Goal: Transaction & Acquisition: Purchase product/service

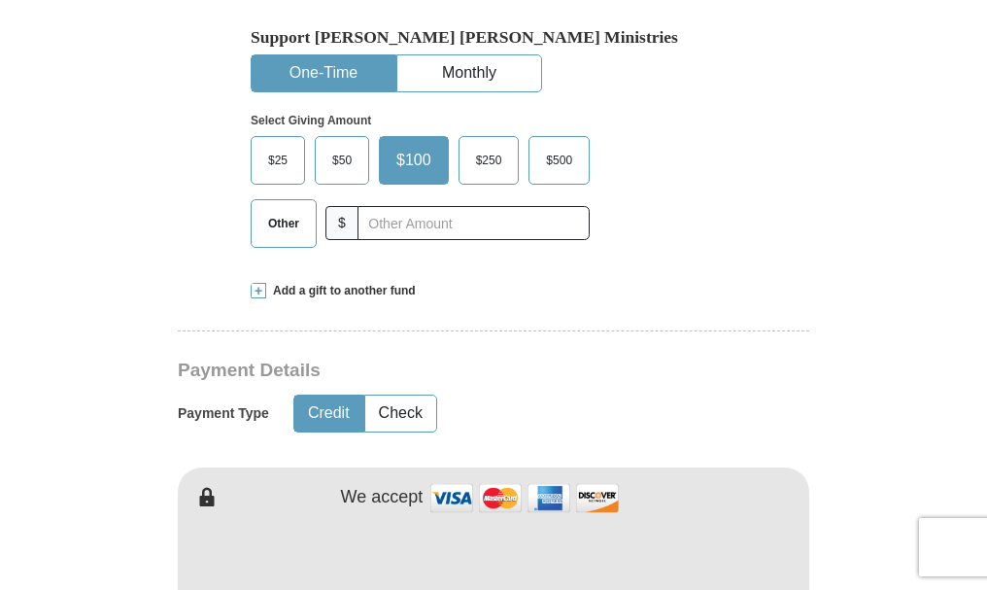
click at [282, 219] on span "Other" at bounding box center [283, 223] width 51 height 29
click at [0, 0] on input "Other" at bounding box center [0, 0] width 0 height 0
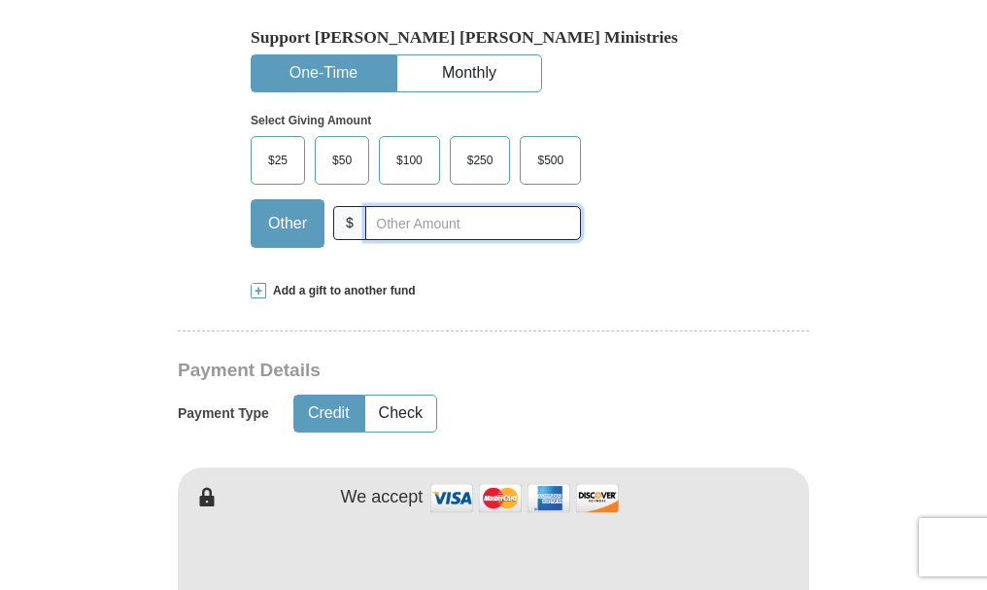
click at [389, 221] on input "text" at bounding box center [473, 223] width 216 height 34
type input "150.00"
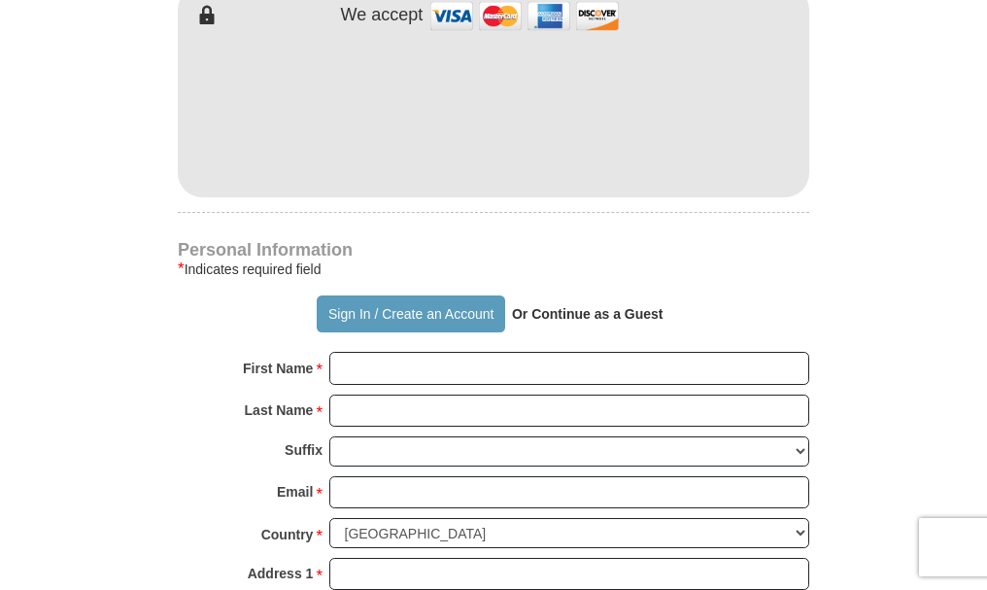
scroll to position [1069, 0]
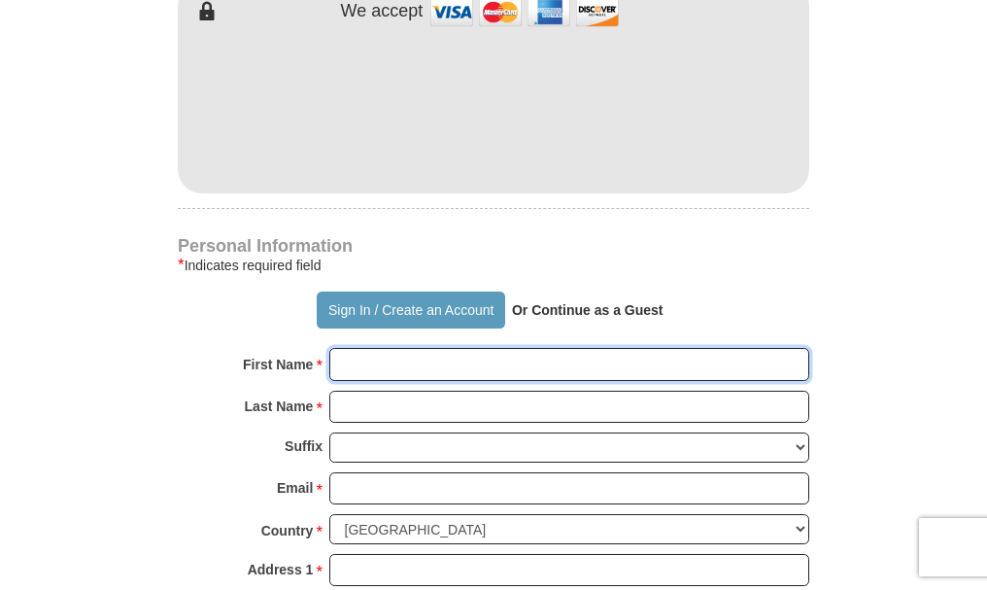
click at [349, 367] on input "First Name *" at bounding box center [569, 364] width 480 height 33
type input "de"
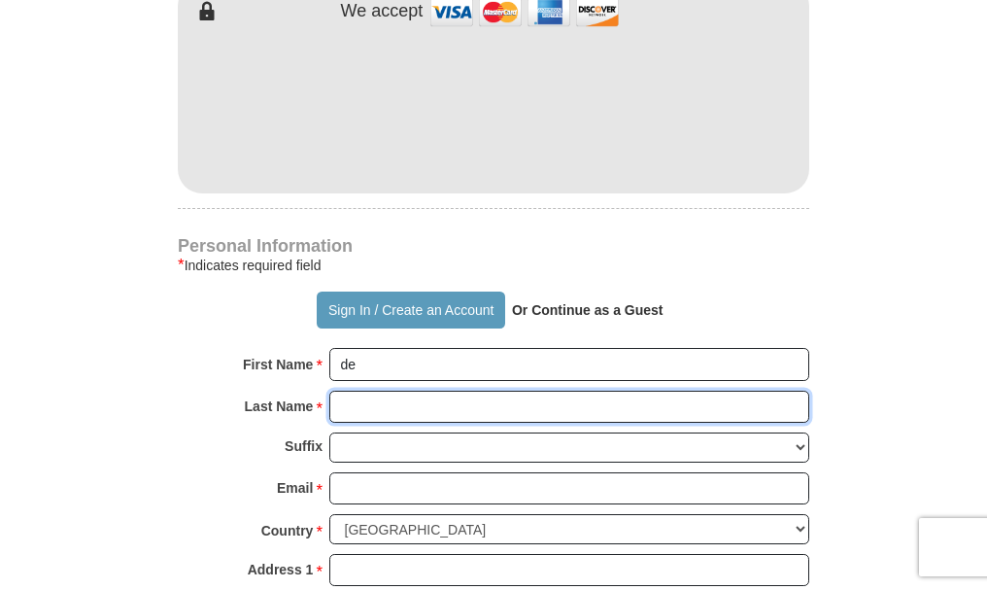
type input "[PERSON_NAME]"
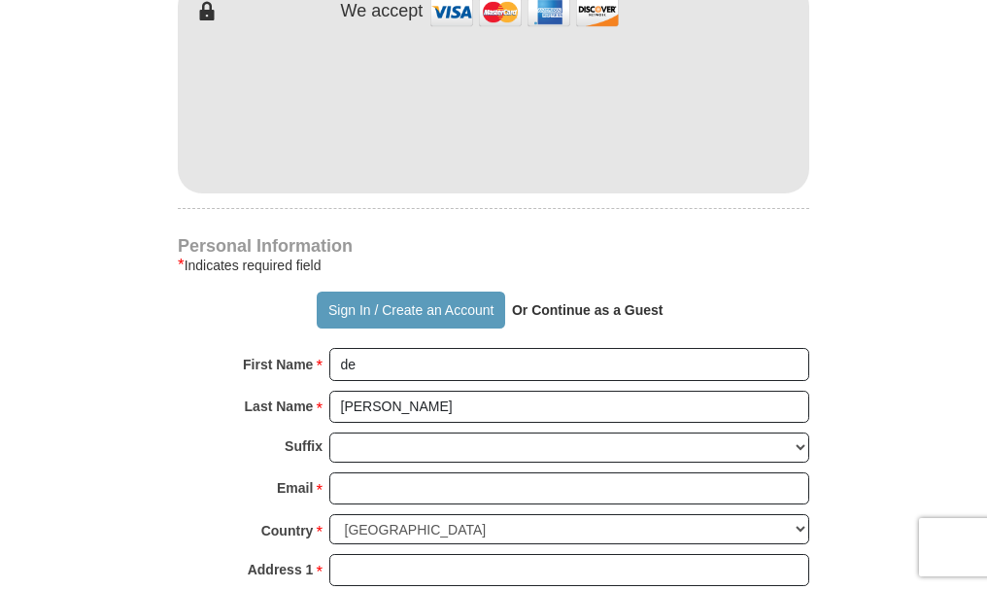
click at [374, 225] on div "[PERSON_NAME] [PERSON_NAME] Ministries Giving Together, we're helping people al…" at bounding box center [493, 355] width 631 height 1973
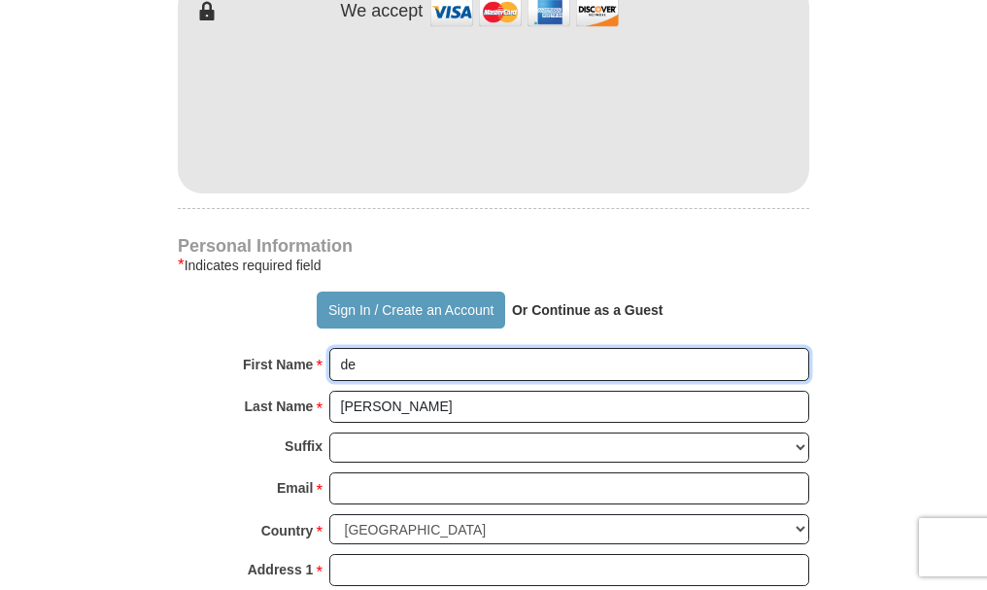
click at [393, 360] on input "de" at bounding box center [569, 364] width 480 height 33
type input "[PERSON_NAME]"
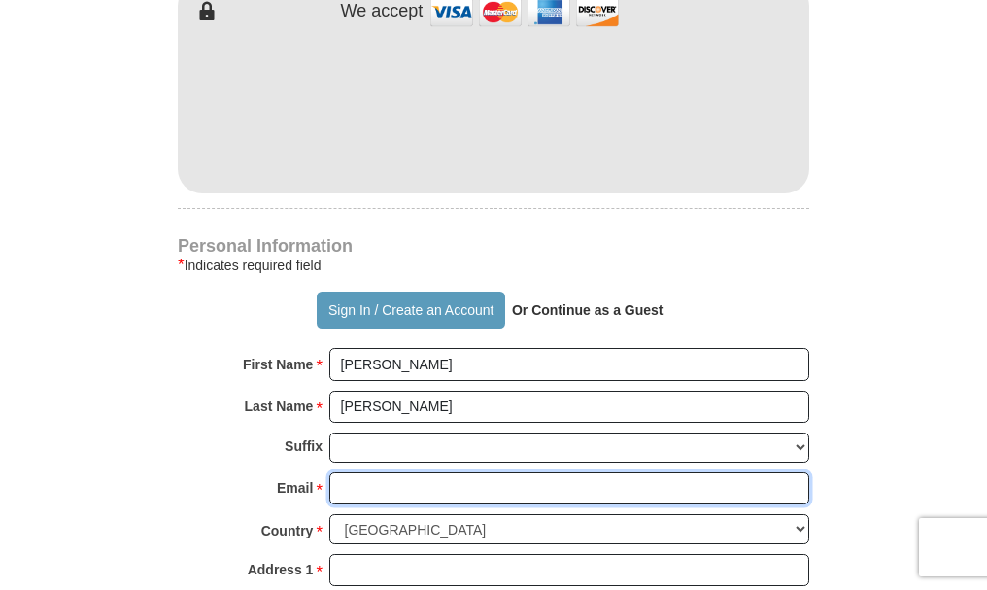
click at [413, 489] on input "Email *" at bounding box center [569, 488] width 480 height 33
type input "[EMAIL_ADDRESS][DOMAIN_NAME]"
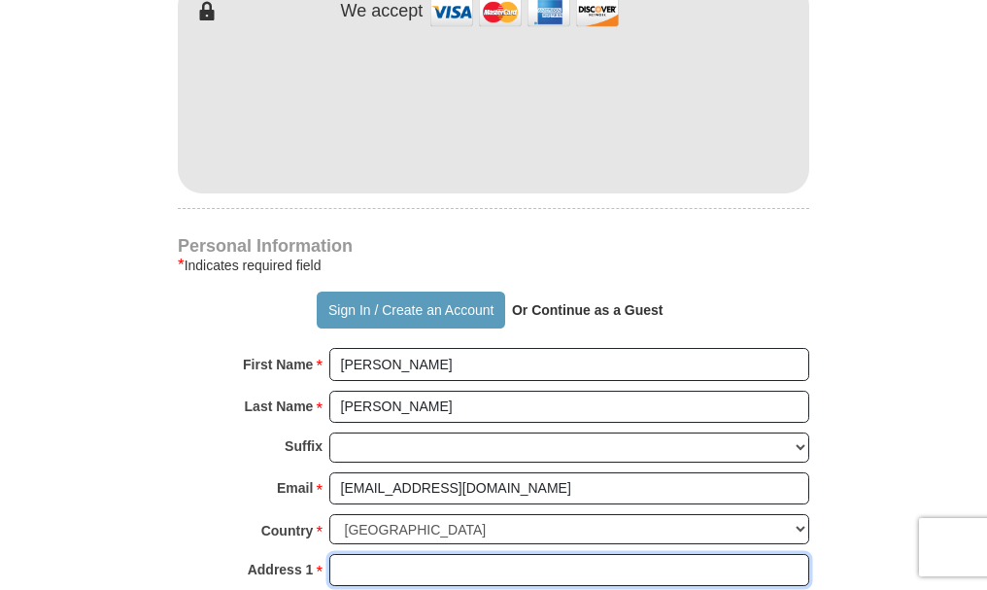
type input "[STREET_ADDRESS]"
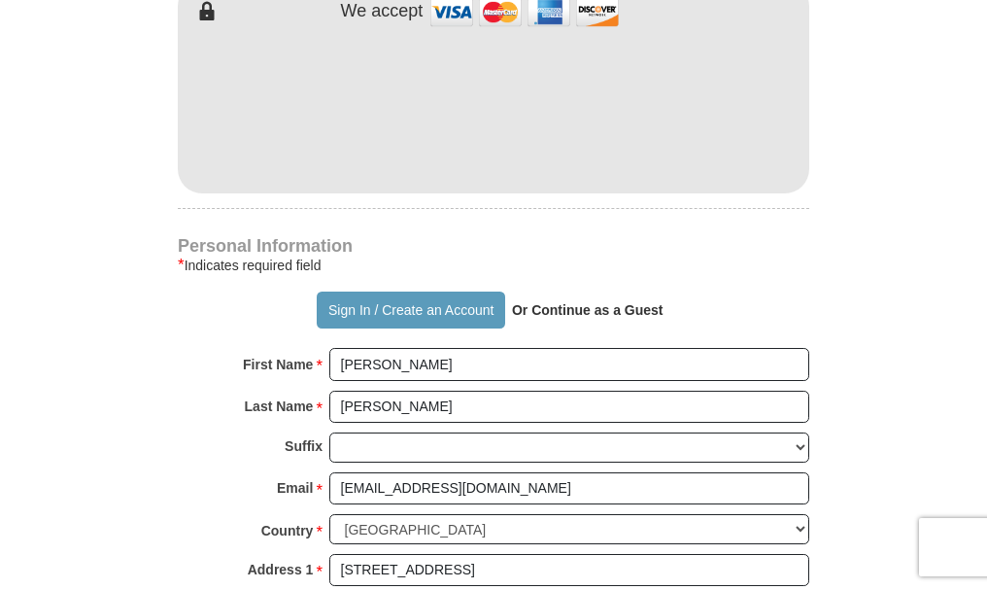
type input "09204"
type input "winter garden"
select select "FL"
type input "34787"
type input "9186886821"
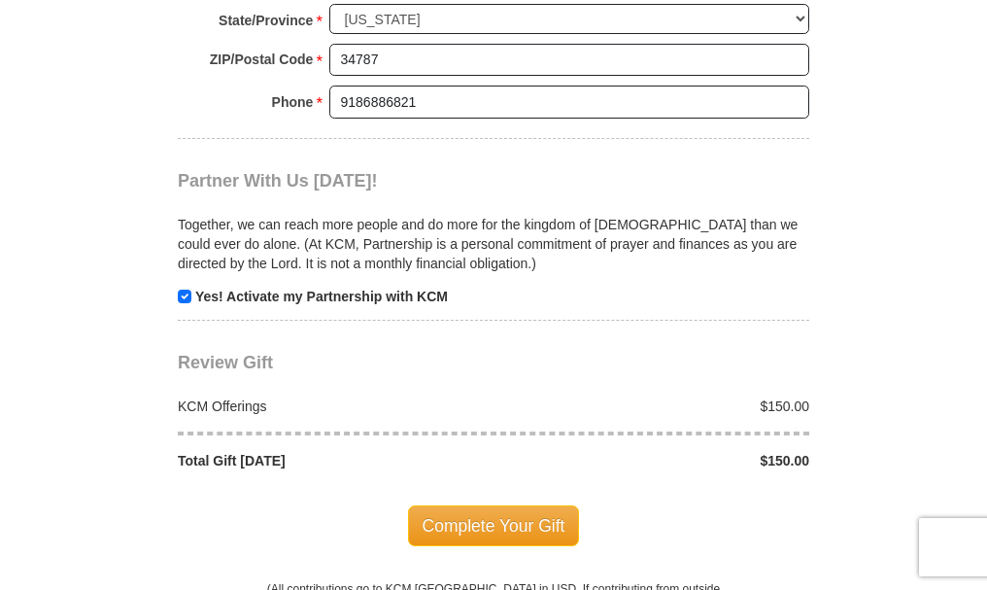
scroll to position [1749, 0]
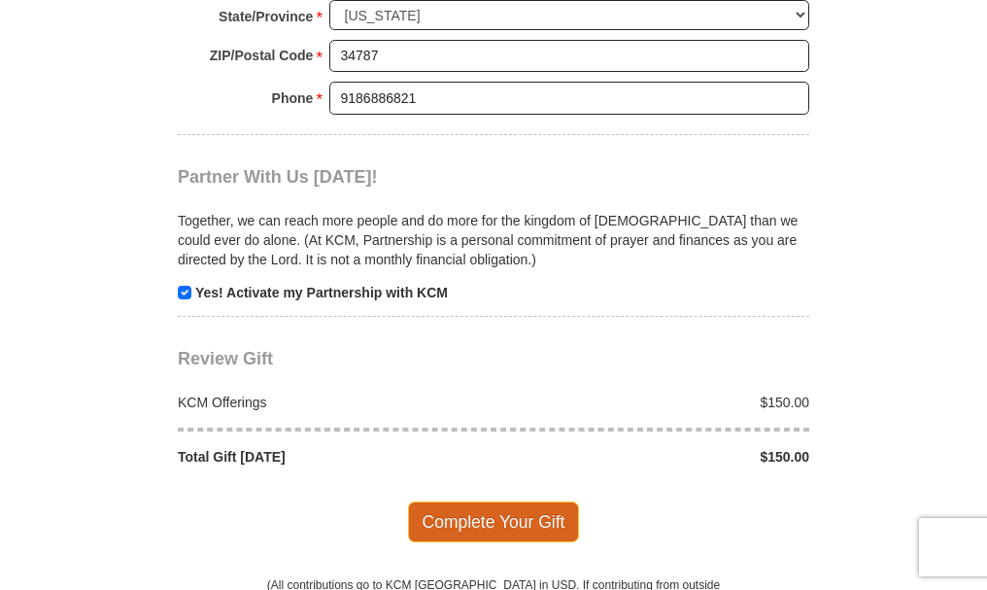
click at [499, 520] on span "Complete Your Gift" at bounding box center [494, 521] width 172 height 41
